Goal: Book appointment/travel/reservation

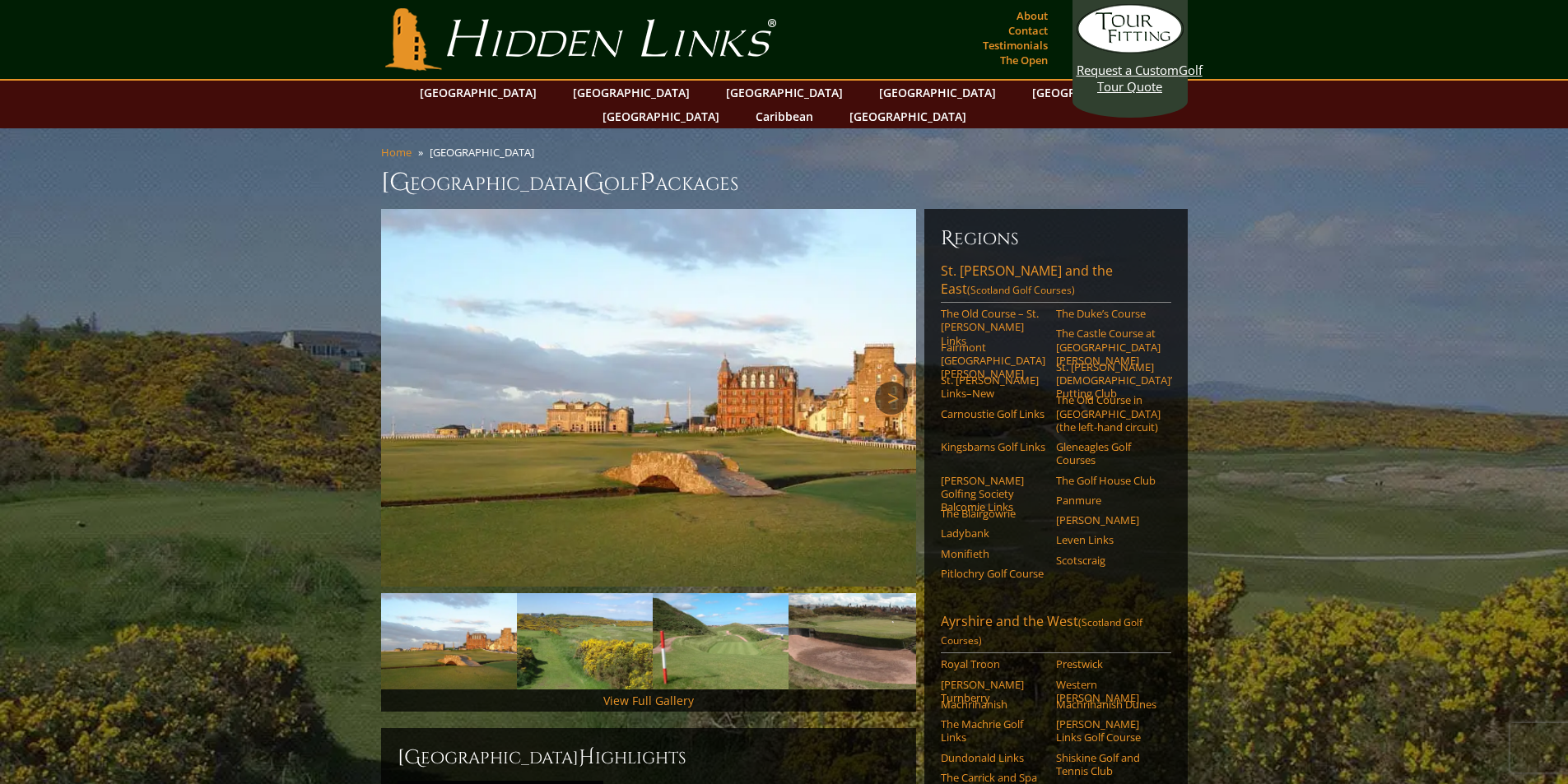
click at [895, 382] on link "Next" at bounding box center [890, 398] width 33 height 33
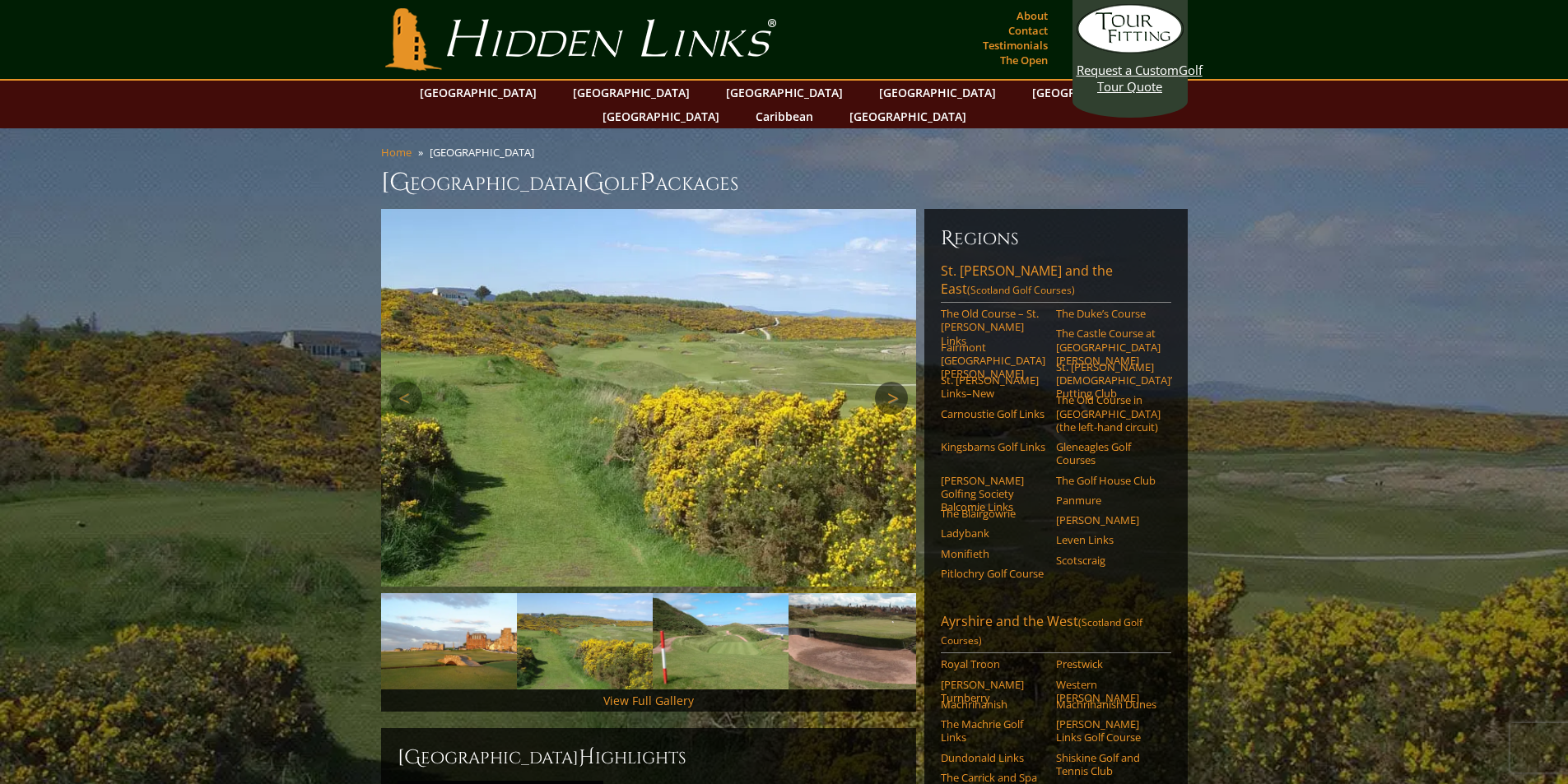
click at [895, 382] on link "Next" at bounding box center [890, 398] width 33 height 33
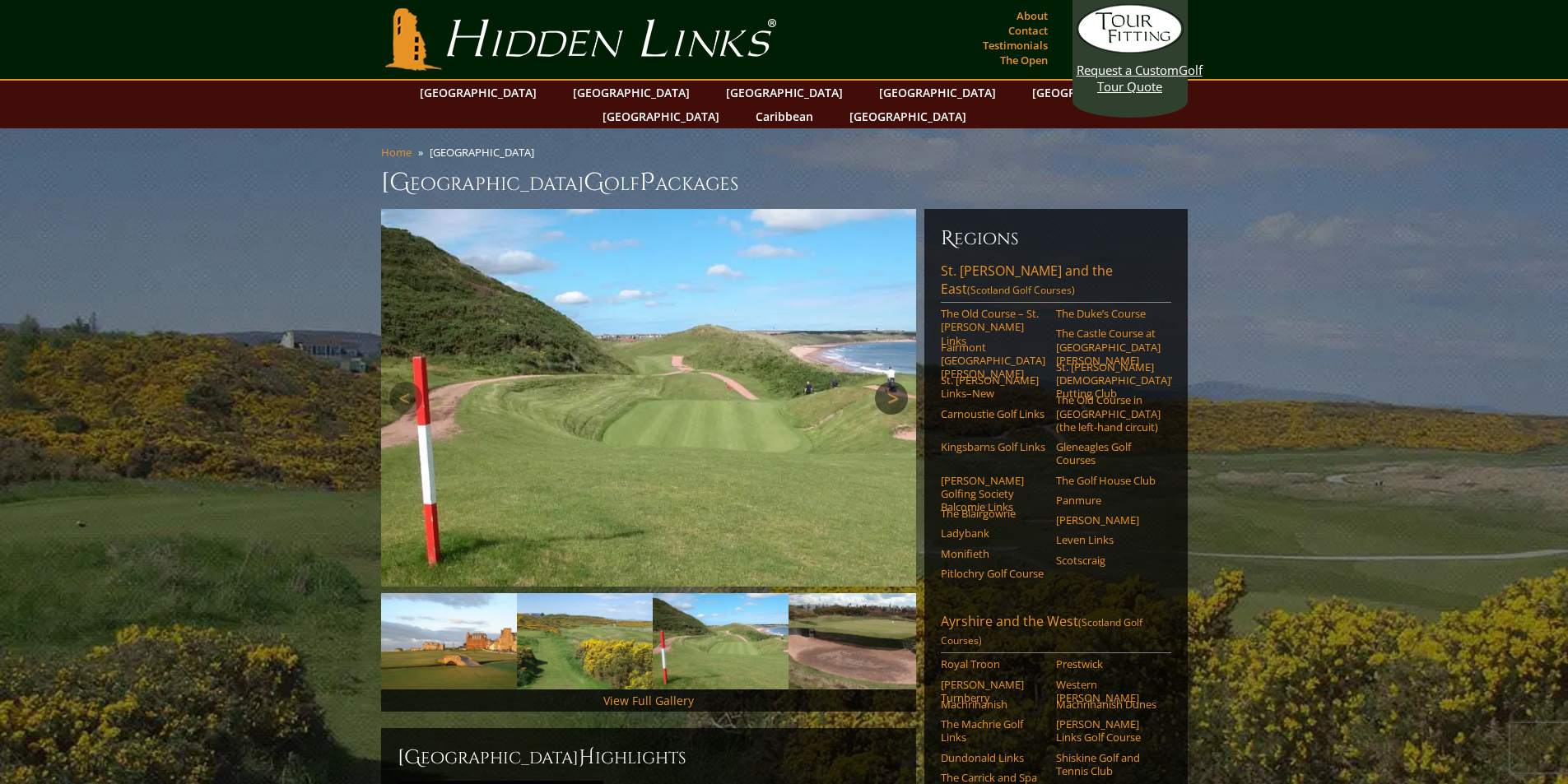
click at [895, 382] on link "Next" at bounding box center [890, 398] width 33 height 33
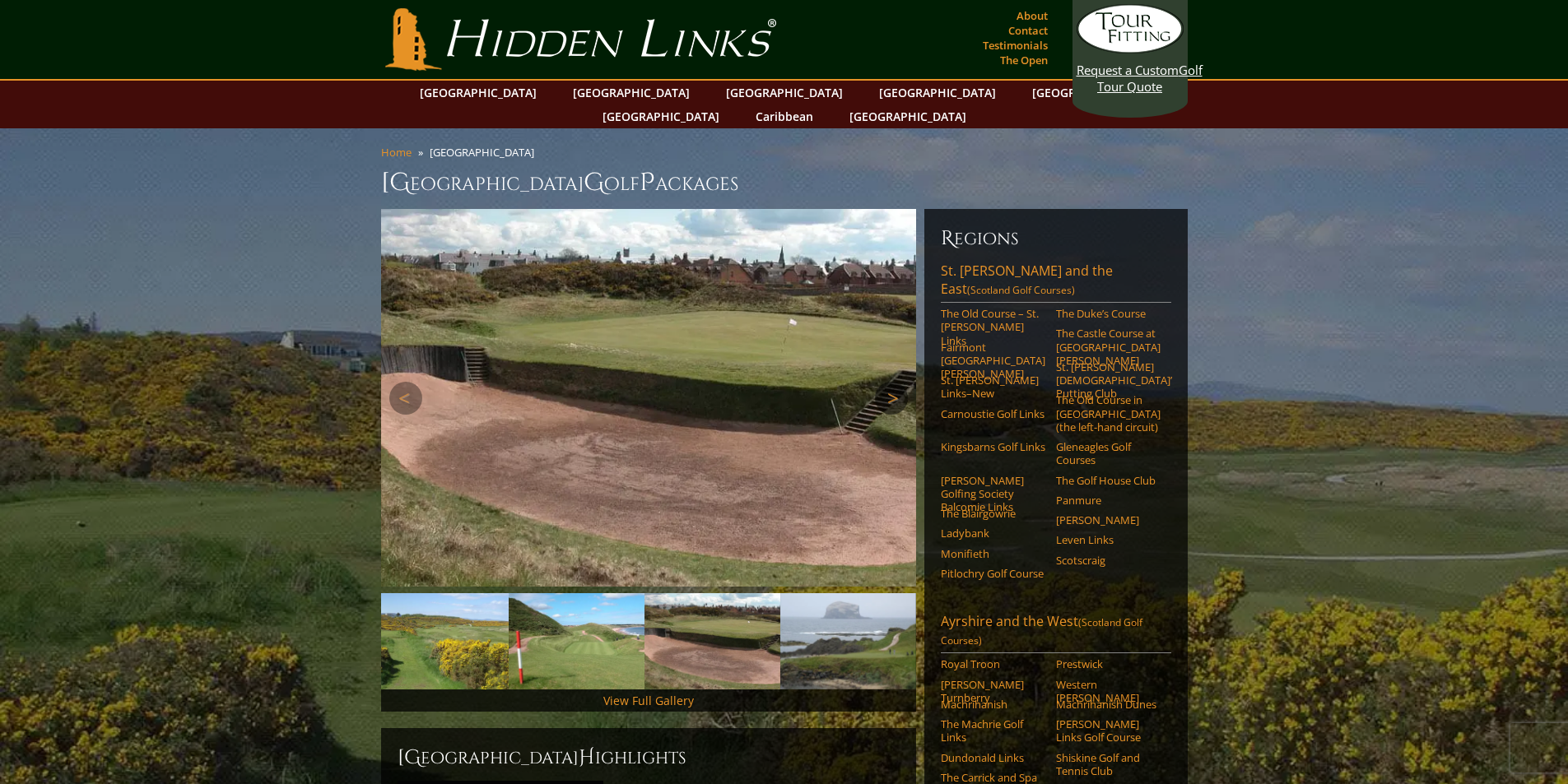
click at [895, 382] on link "Next" at bounding box center [890, 398] width 33 height 33
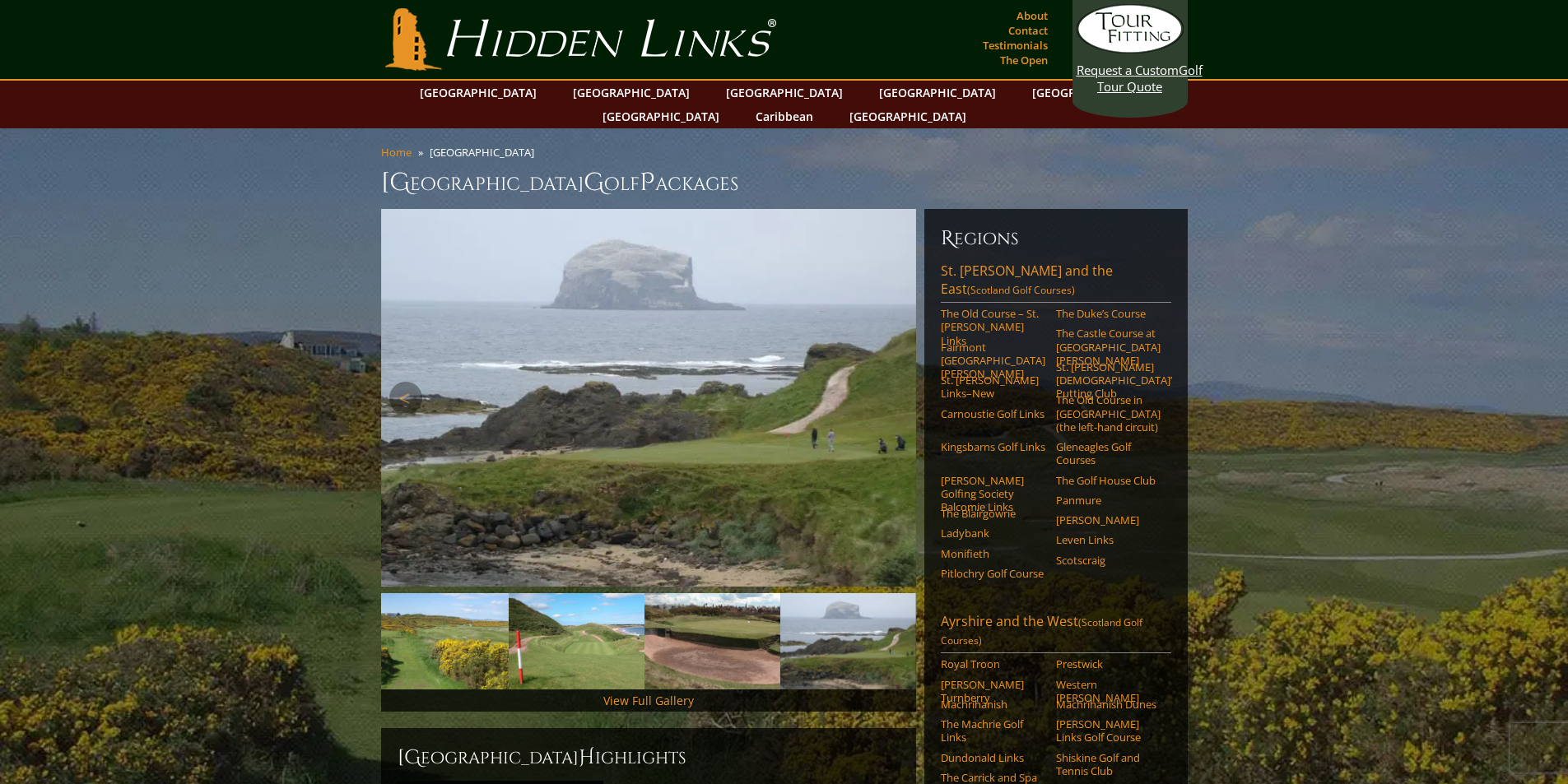
click at [895, 382] on link "Next" at bounding box center [890, 398] width 33 height 33
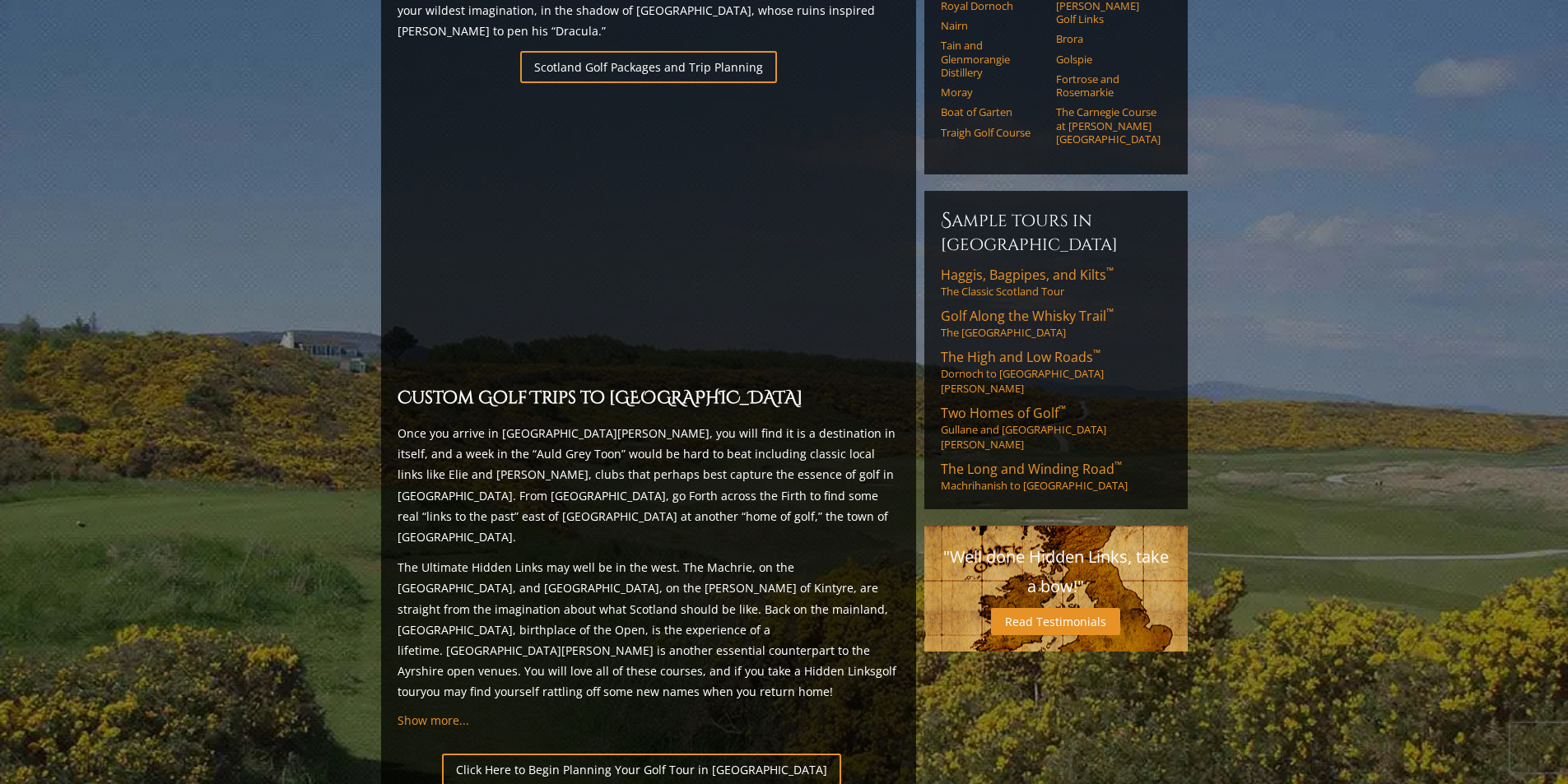
scroll to position [1152, 0]
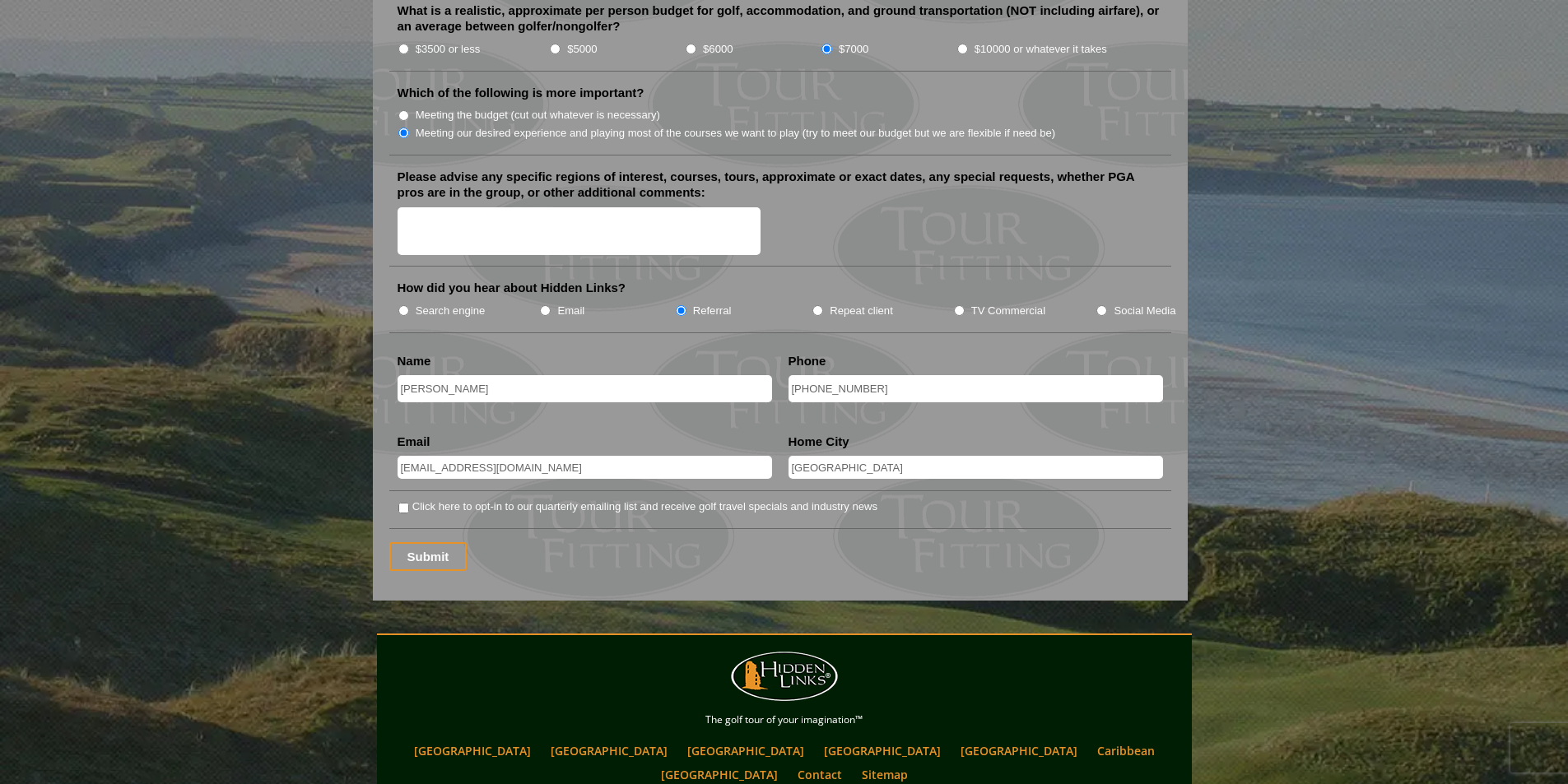
scroll to position [1973, 0]
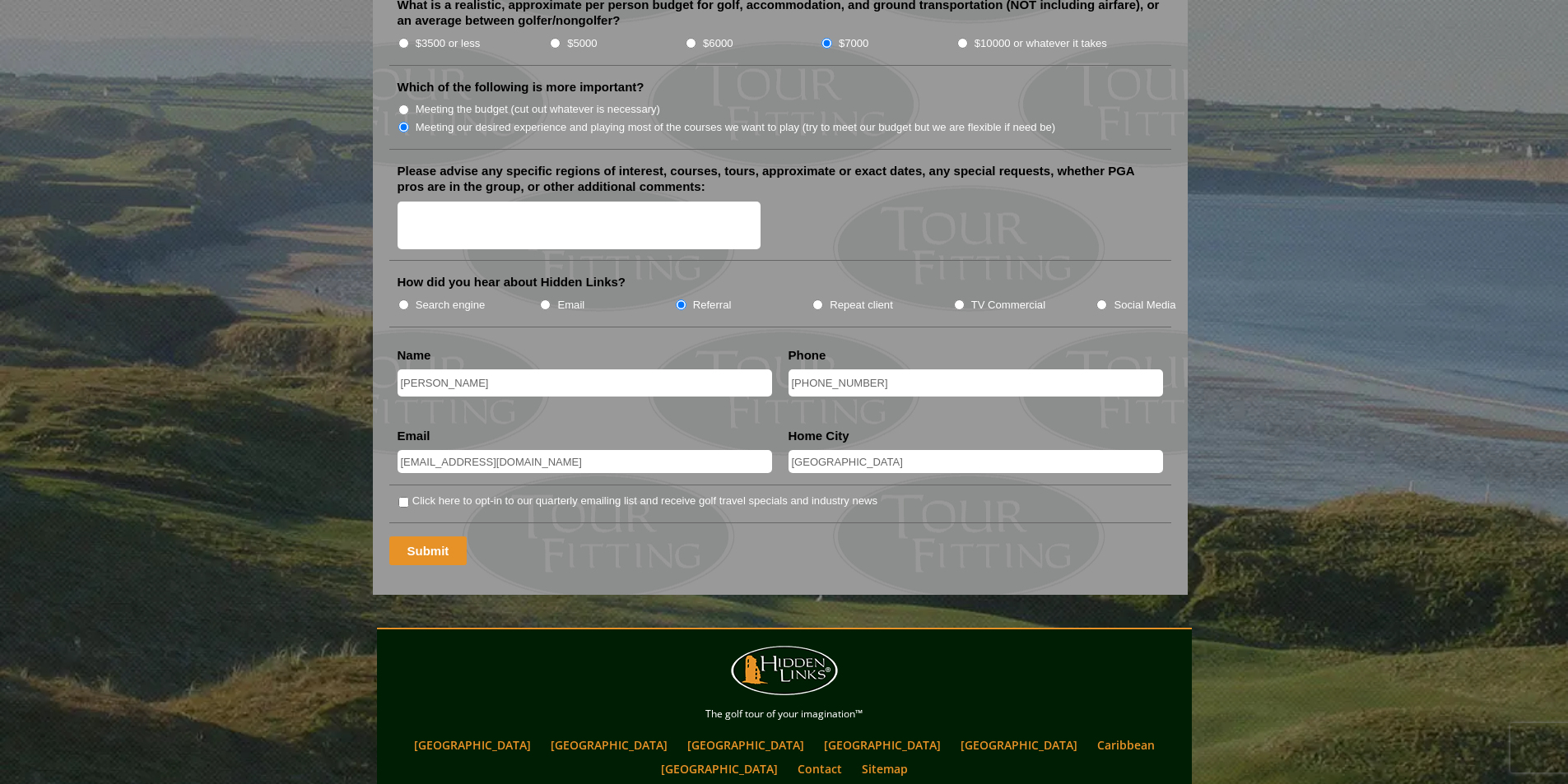
click at [436, 536] on input "Submit" at bounding box center [428, 550] width 78 height 29
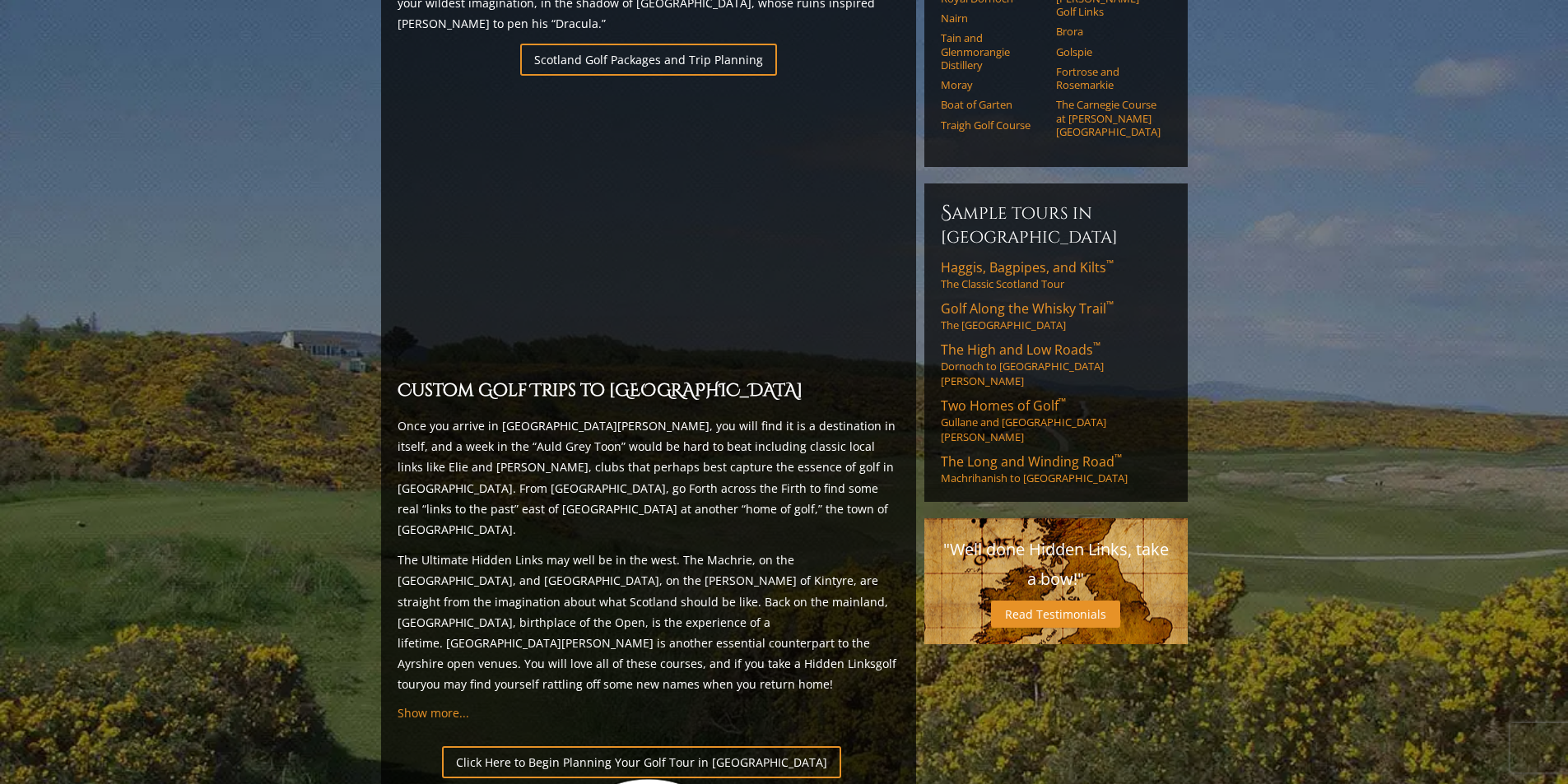
scroll to position [1198, 0]
click at [448, 703] on span "Show more..." at bounding box center [433, 711] width 72 height 16
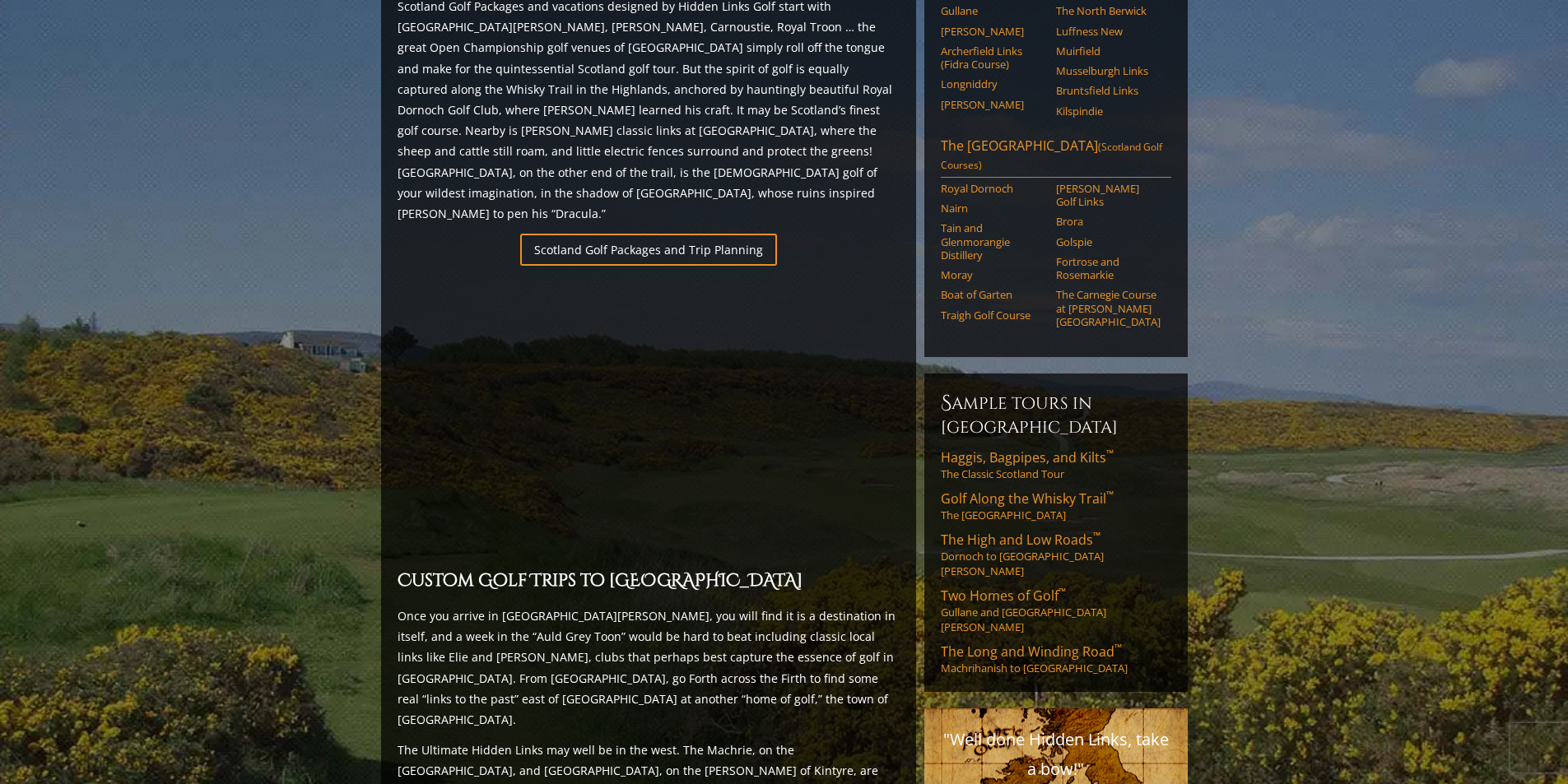
scroll to position [1033, 0]
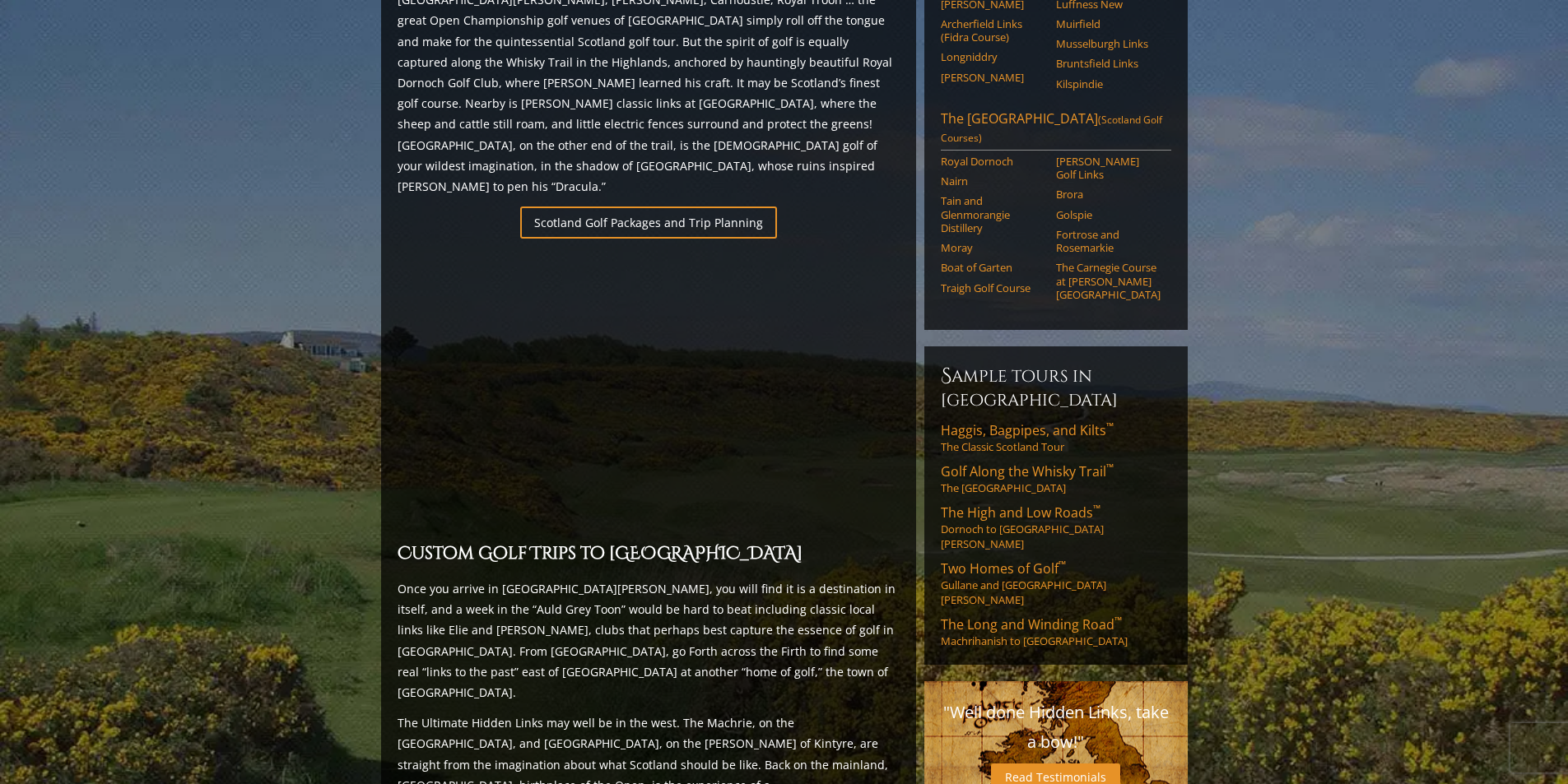
drag, startPoint x: 993, startPoint y: 503, endPoint x: 986, endPoint y: 481, distance: 23.1
drag, startPoint x: 986, startPoint y: 481, endPoint x: 985, endPoint y: 536, distance: 55.0
click at [985, 615] on span "The Long and Winding Road ™" at bounding box center [1031, 624] width 181 height 19
